Goal: Task Accomplishment & Management: Manage account settings

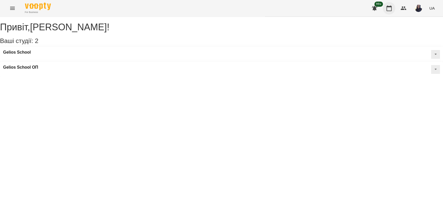
click at [392, 8] on icon "button" at bounding box center [388, 8] width 6 height 6
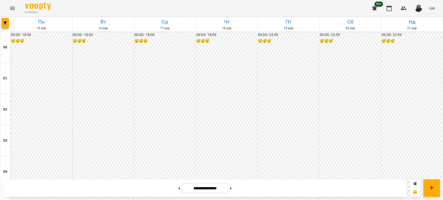
scroll to position [601, 0]
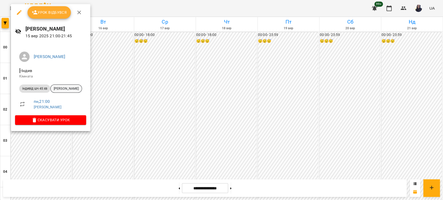
click at [63, 89] on span "[PERSON_NAME]" at bounding box center [66, 88] width 31 height 5
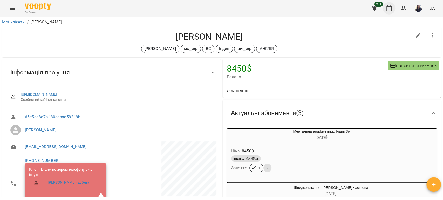
click at [388, 11] on icon "button" at bounding box center [388, 8] width 5 height 6
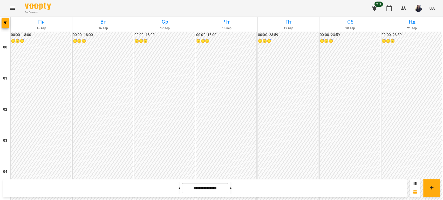
scroll to position [576, 0]
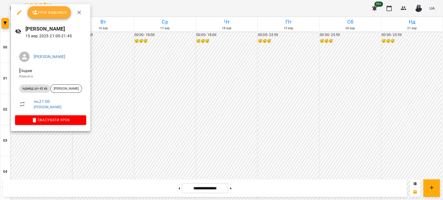
click at [32, 9] on icon "button" at bounding box center [35, 12] width 6 height 6
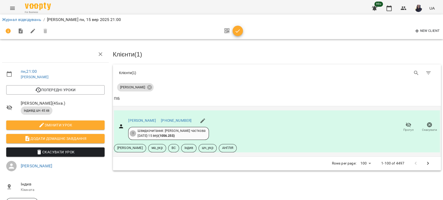
click at [405, 126] on icon "button" at bounding box center [408, 125] width 6 height 6
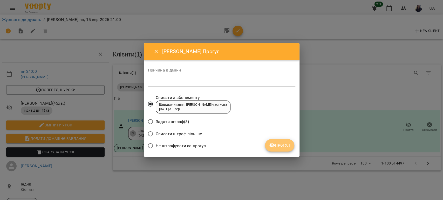
click at [277, 144] on span "Прогул" at bounding box center [279, 145] width 21 height 6
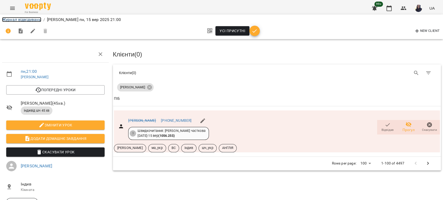
click at [33, 20] on link "Журнал відвідувань" at bounding box center [21, 19] width 39 height 5
